Goal: Information Seeking & Learning: Learn about a topic

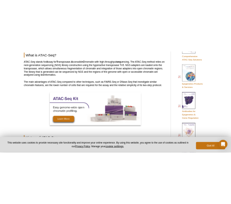
scroll to position [378, 0]
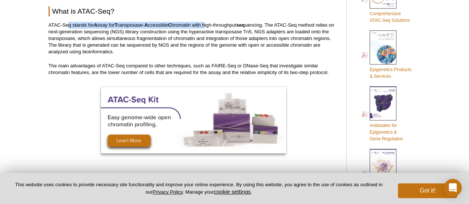
drag, startPoint x: 68, startPoint y: 27, endPoint x: 208, endPoint y: 24, distance: 140.1
click at [208, 24] on p "ATAC-Seq stands for A ssay for T ransposase- A ccessible C hromatin with high-t…" at bounding box center [194, 38] width 290 height 33
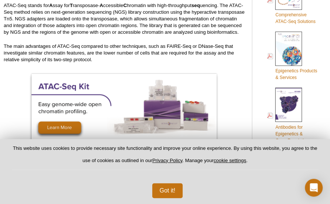
select select "[GEOGRAPHIC_DATA]"
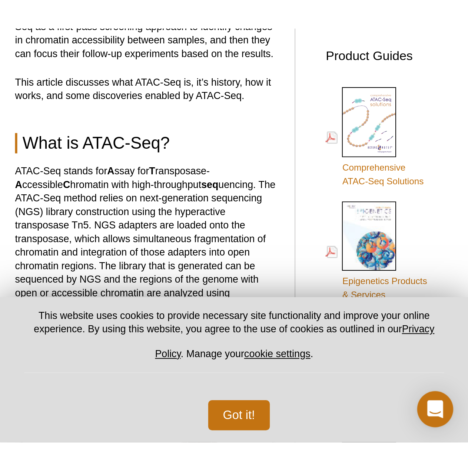
scroll to position [304, 0]
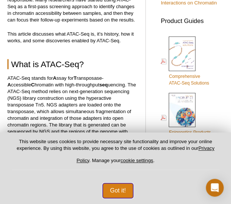
click at [114, 192] on button "Got it!" at bounding box center [118, 190] width 31 height 15
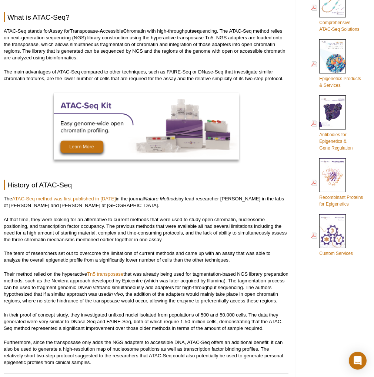
scroll to position [363, 0]
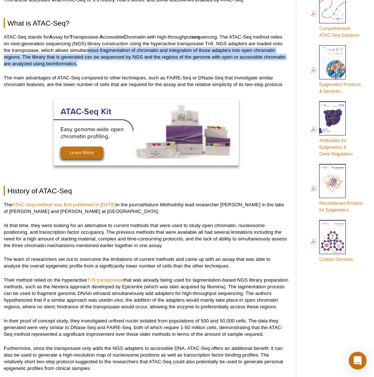
drag, startPoint x: 89, startPoint y: 53, endPoint x: 128, endPoint y: 62, distance: 40.0
click at [128, 62] on p "ATAC-Seq stands for A ssay for T ransposase- A ccessible C hromatin with high-t…" at bounding box center [146, 50] width 285 height 33
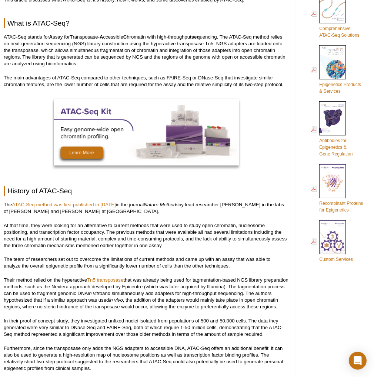
drag, startPoint x: 15, startPoint y: 78, endPoint x: 103, endPoint y: 74, distance: 87.9
click at [103, 74] on p "The main advantages of ATAC-Seq compared to other techniques, such as FAIRE-Seq…" at bounding box center [146, 80] width 285 height 13
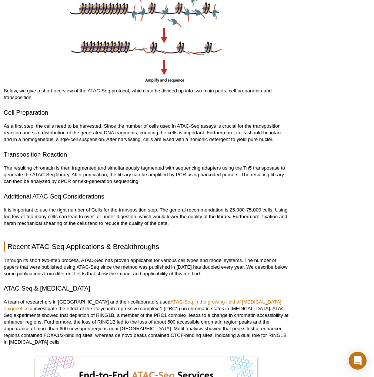
scroll to position [956, 0]
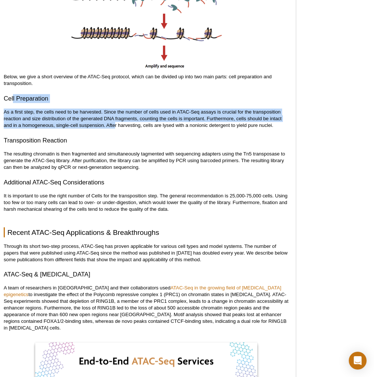
drag, startPoint x: 13, startPoint y: 106, endPoint x: 114, endPoint y: 133, distance: 104.7
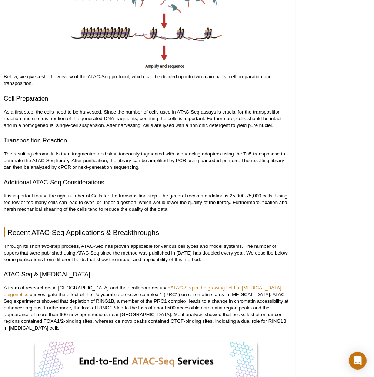
click at [152, 129] on p "As a first step, the cells need to be harvested. Since the number of cells used…" at bounding box center [146, 119] width 285 height 20
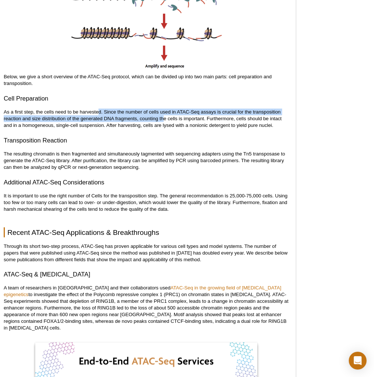
drag, startPoint x: 100, startPoint y: 116, endPoint x: 164, endPoint y: 123, distance: 64.9
click at [164, 123] on p "As a first step, the cells need to be harvested. Since the number of cells used…" at bounding box center [146, 119] width 285 height 20
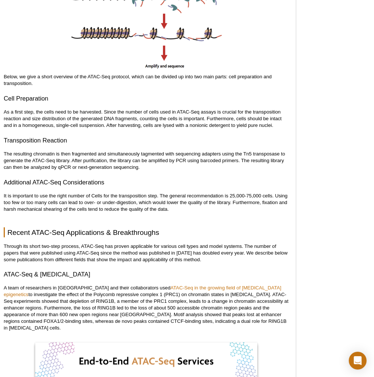
click at [190, 125] on p "As a first step, the cells need to be harvested. Since the number of cells used…" at bounding box center [146, 119] width 285 height 20
